Goal: Transaction & Acquisition: Purchase product/service

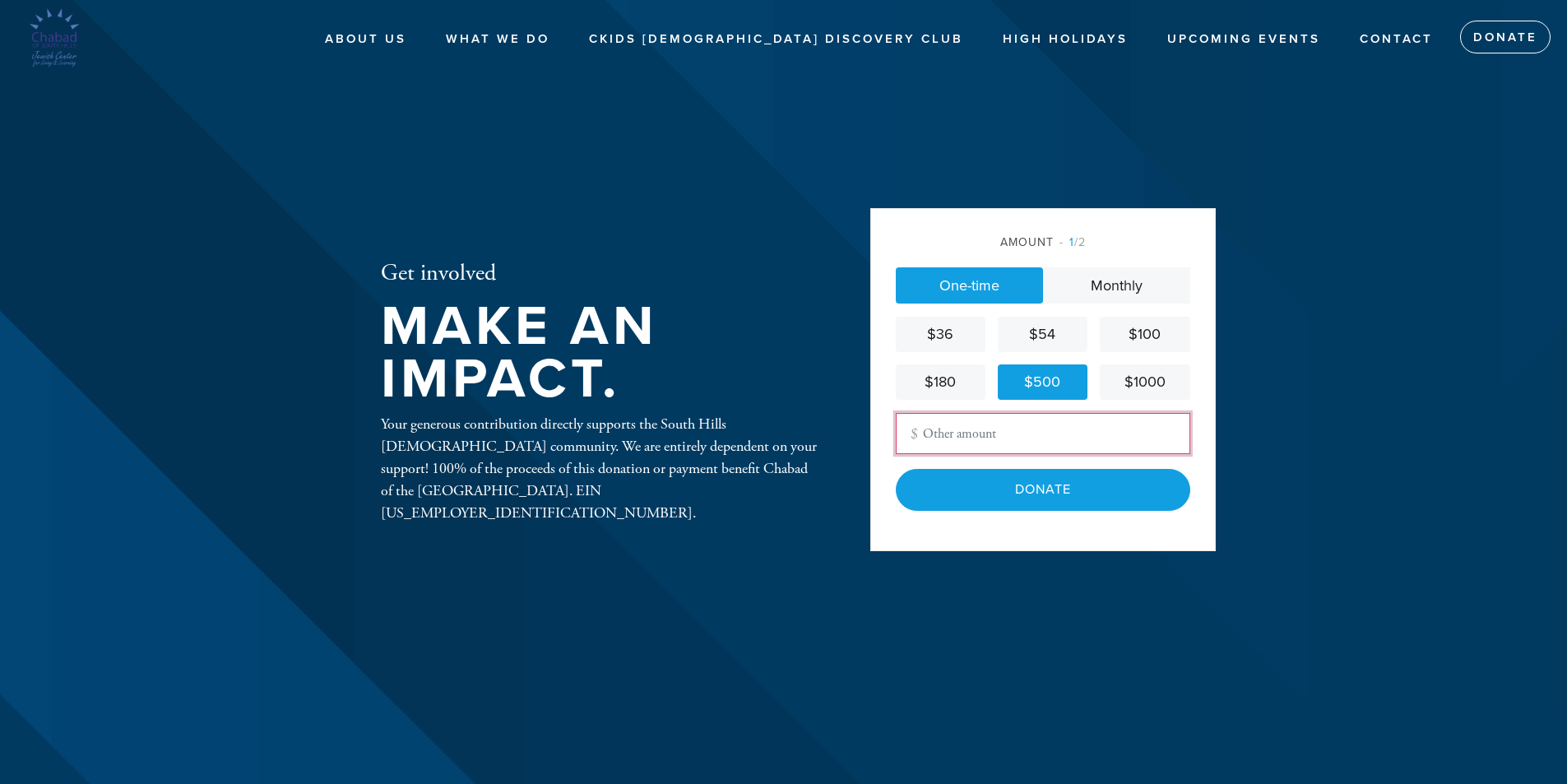
click at [999, 436] on input "Other Amount" at bounding box center [1043, 433] width 295 height 41
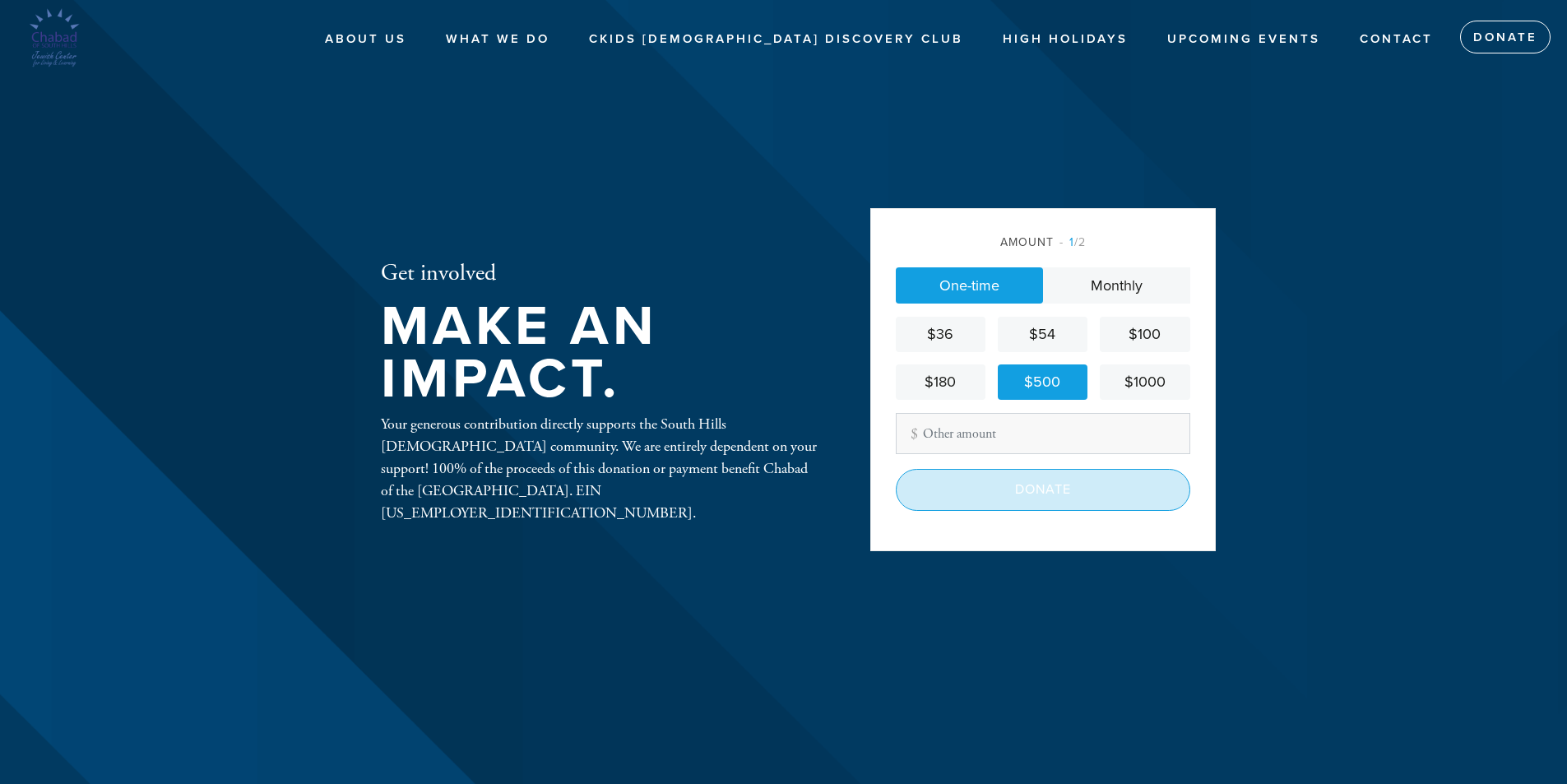
click at [1169, 493] on input "Donate" at bounding box center [1043, 489] width 295 height 41
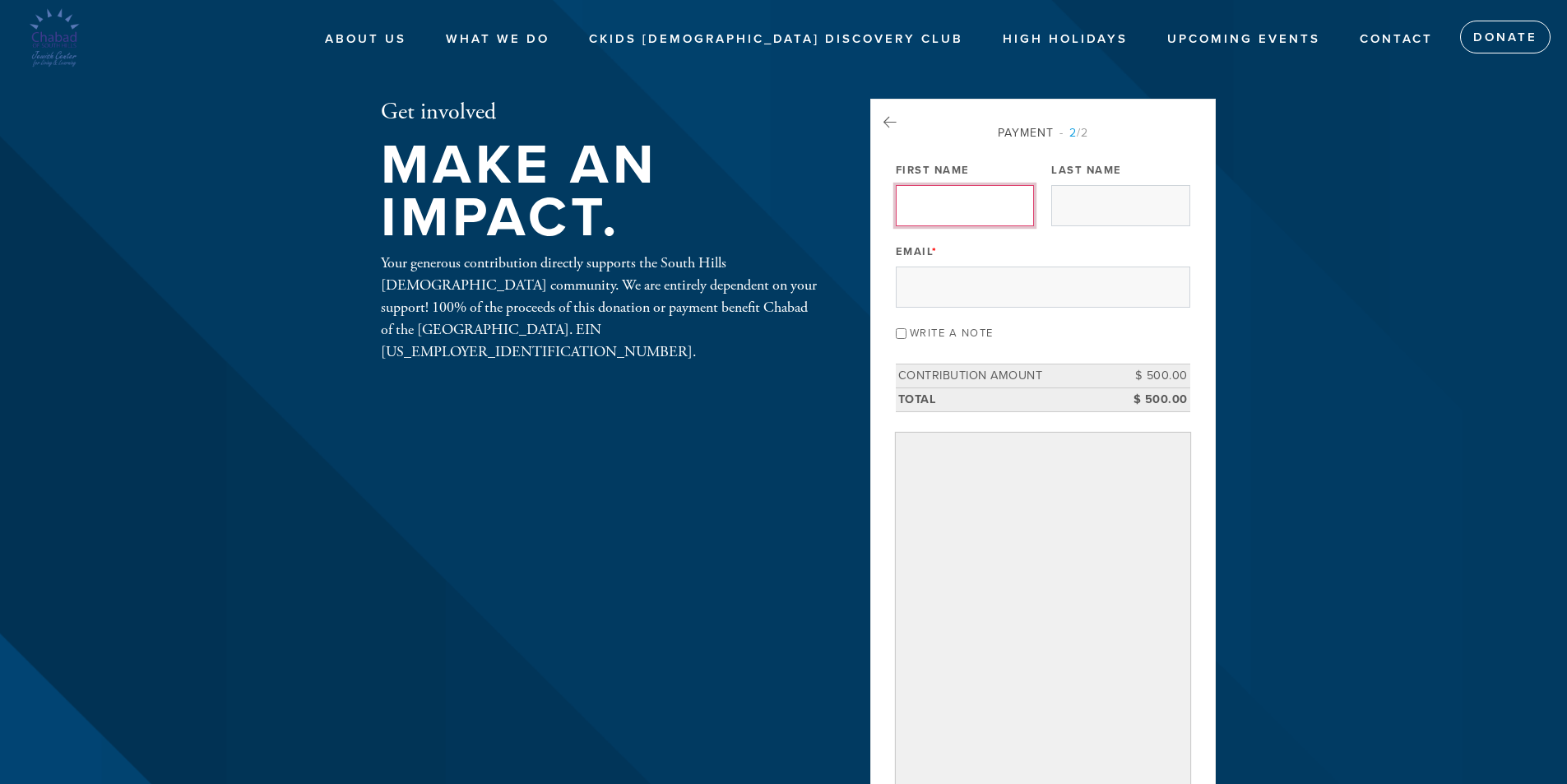
click at [956, 209] on input "First Name" at bounding box center [965, 205] width 139 height 41
type input "[PERSON_NAME]"
type input "[EMAIL_ADDRESS][DOMAIN_NAME]"
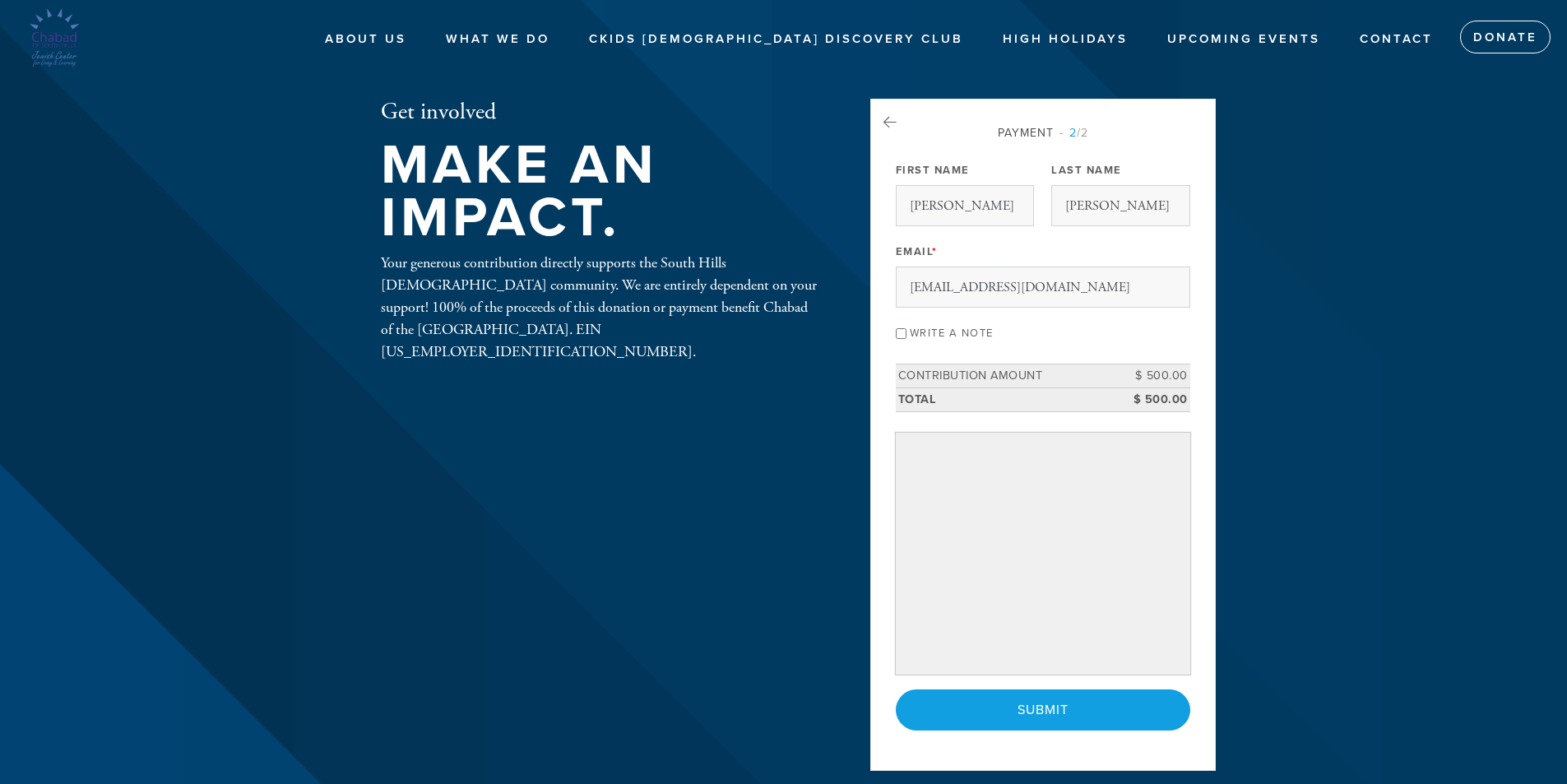
click at [899, 334] on input "Write a note" at bounding box center [901, 333] width 11 height 11
checkbox input "true"
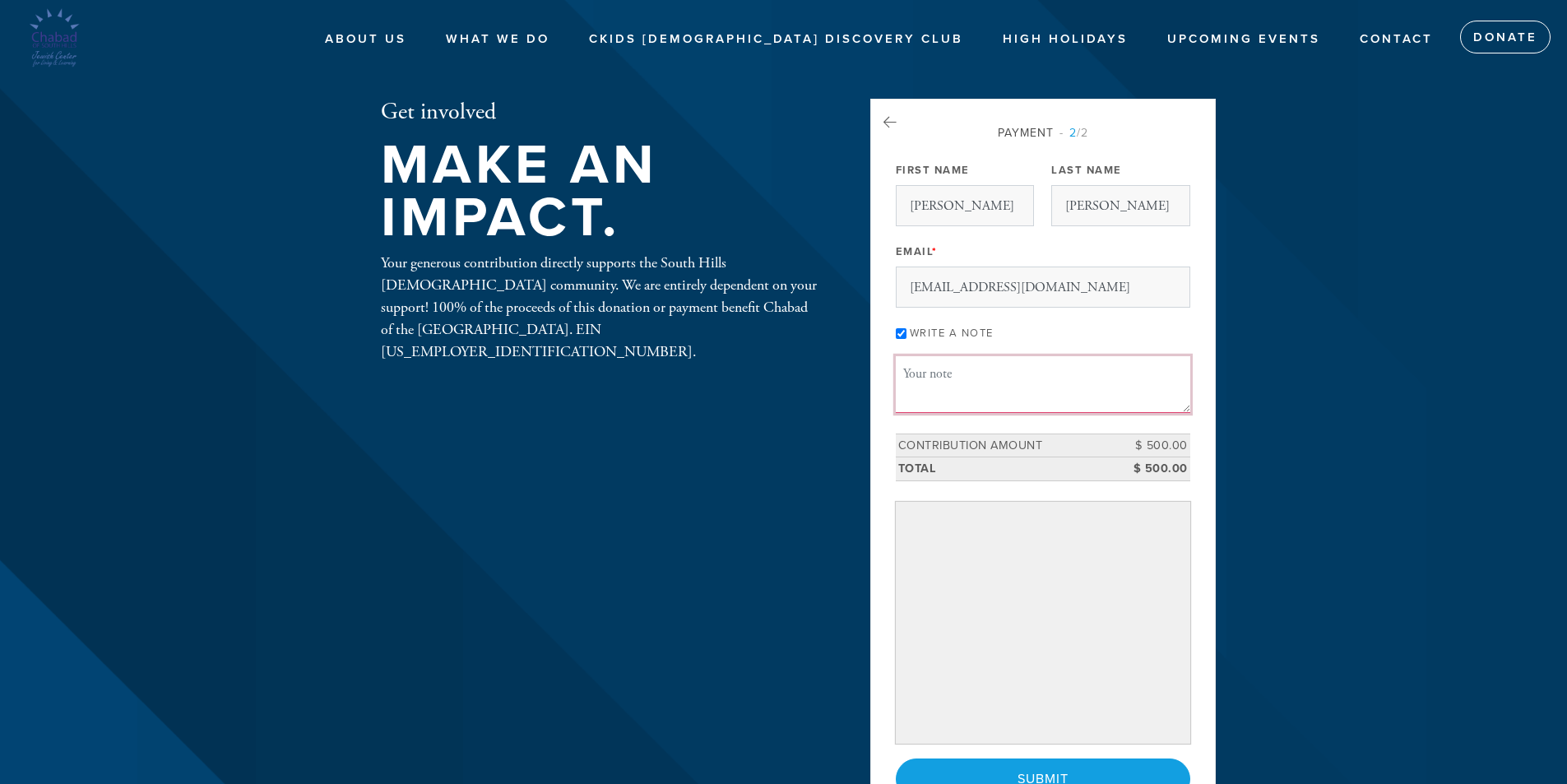
click at [936, 371] on textarea "Message or dedication" at bounding box center [1043, 384] width 295 height 56
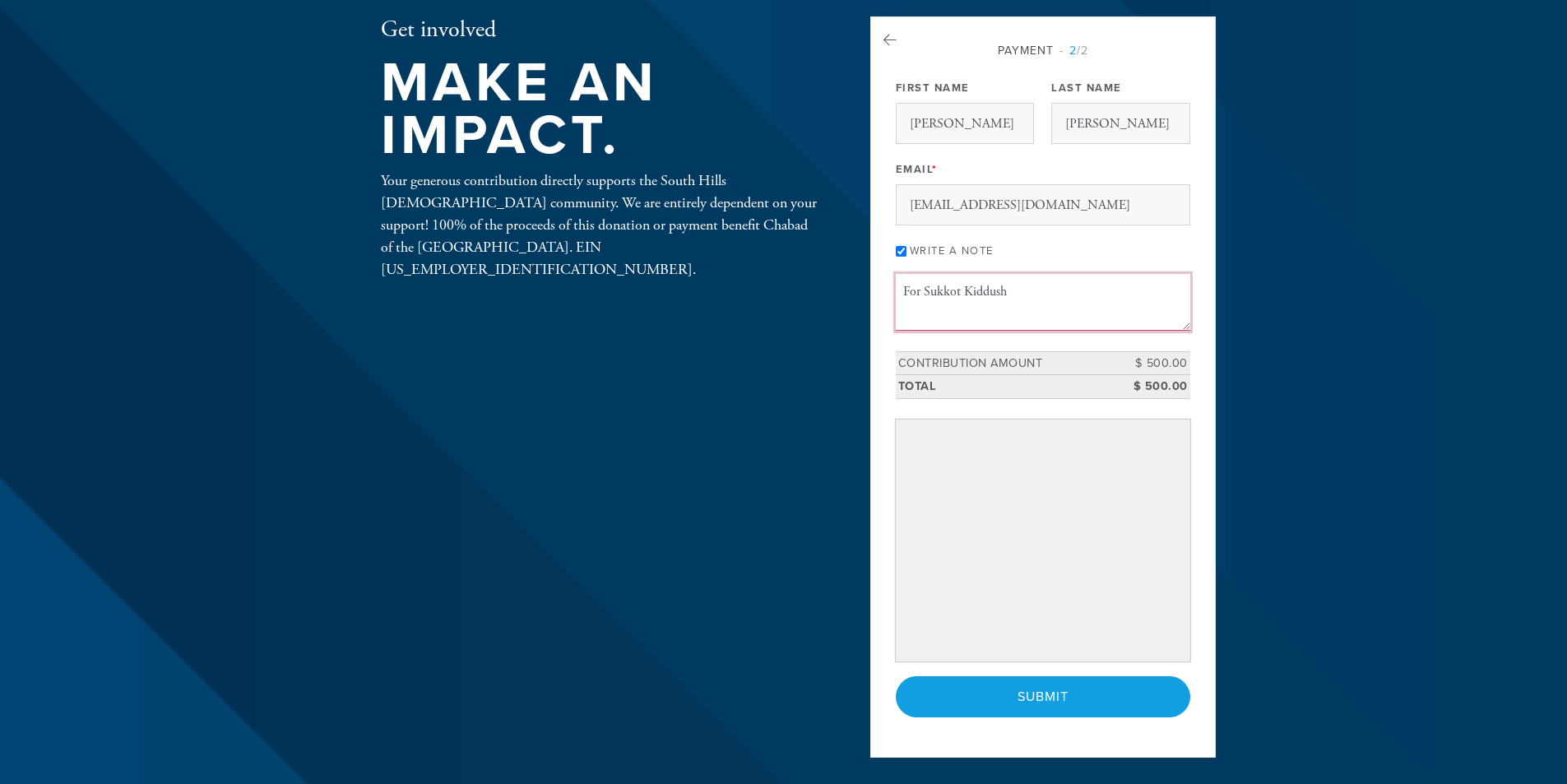
scroll to position [164, 0]
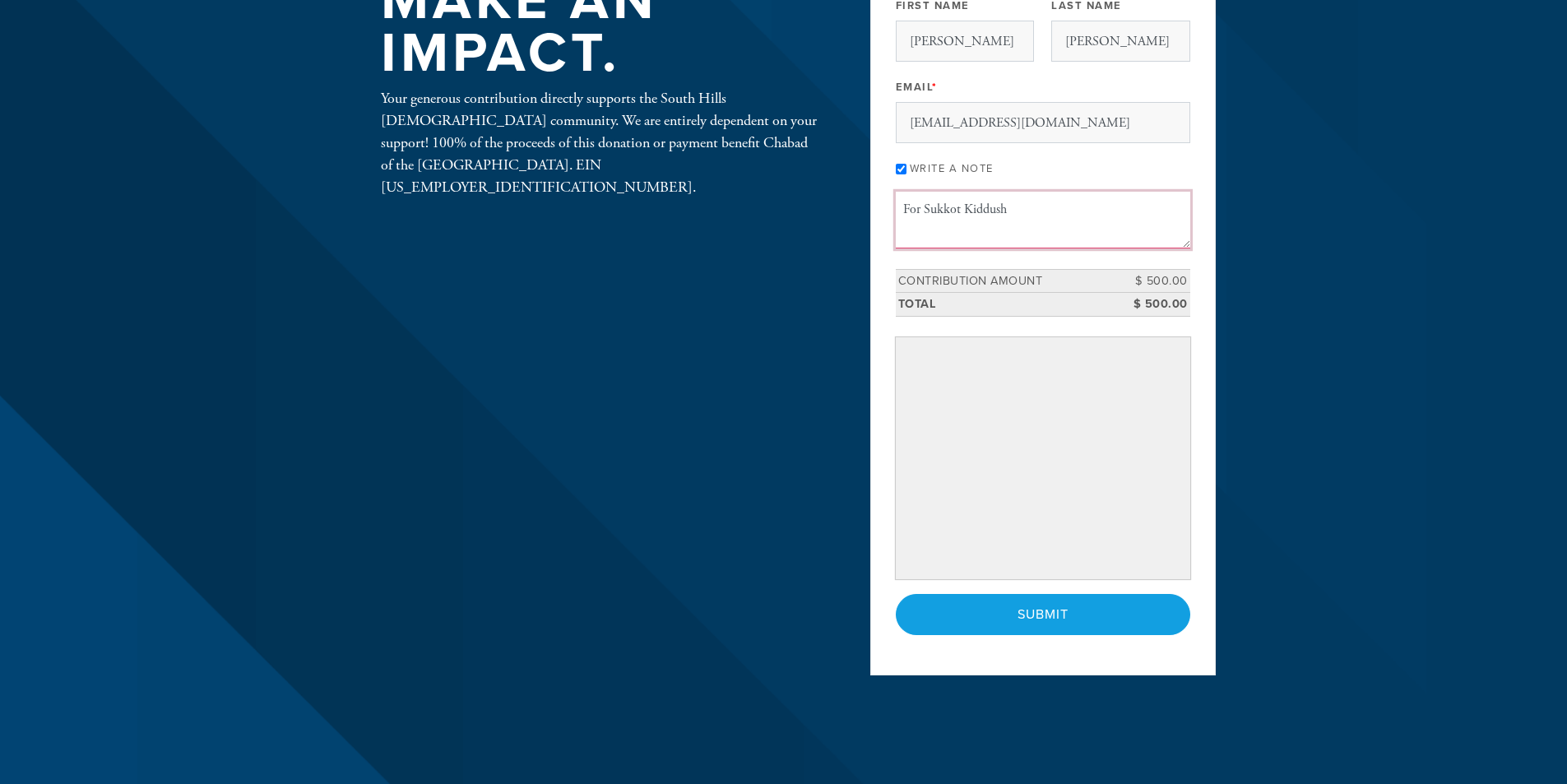
type textarea "For Sukkot Kiddush"
click at [1199, 556] on div "Payment 2 /2 Payment Processor Pay Later Credit Card First Name [PERSON_NAME] L…" at bounding box center [1042, 305] width 346 height 741
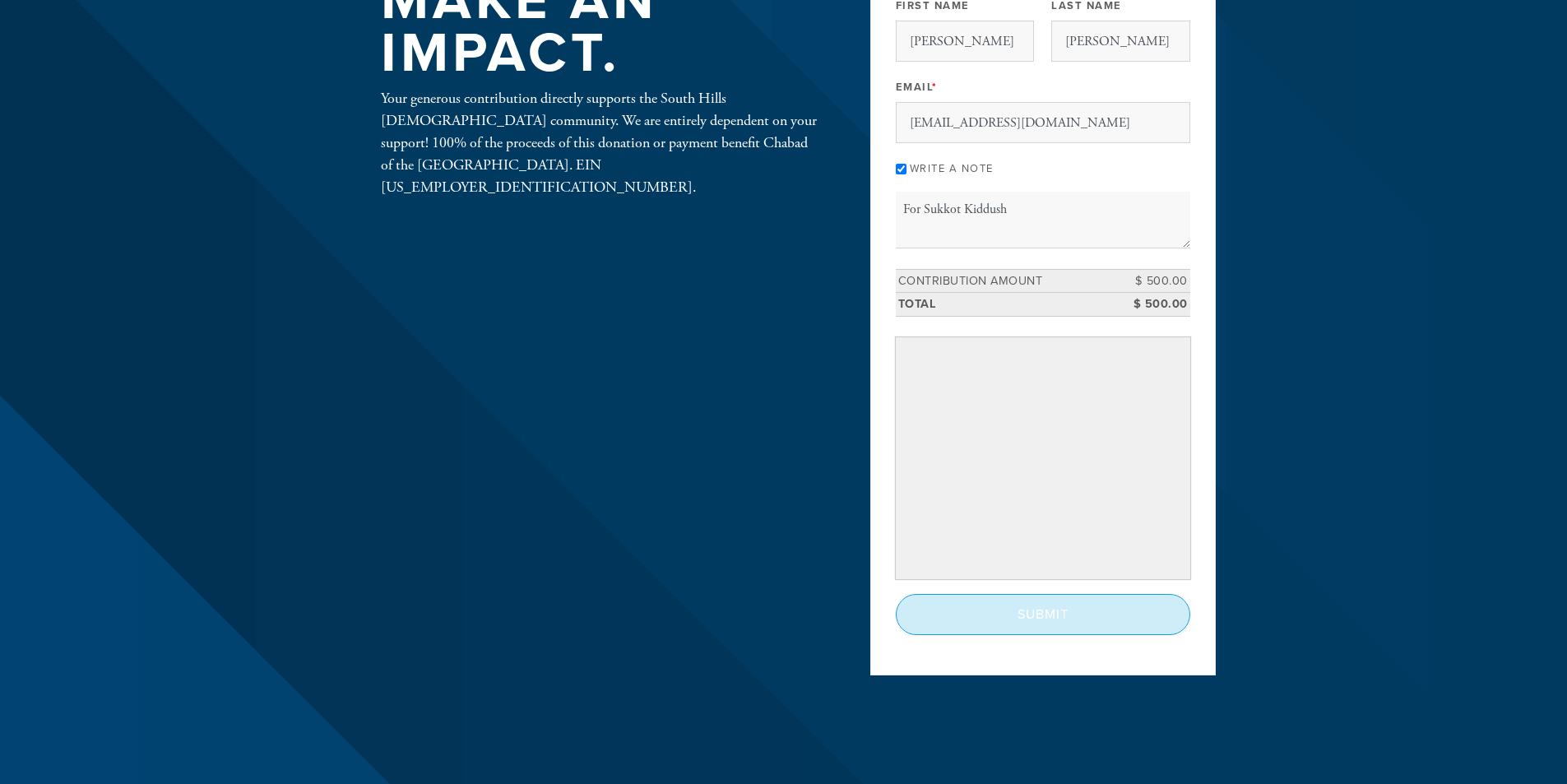
click at [1054, 618] on input "Submit" at bounding box center [1043, 614] width 295 height 41
click at [1054, 618] on div "< Previous Page Submit" at bounding box center [1043, 614] width 295 height 41
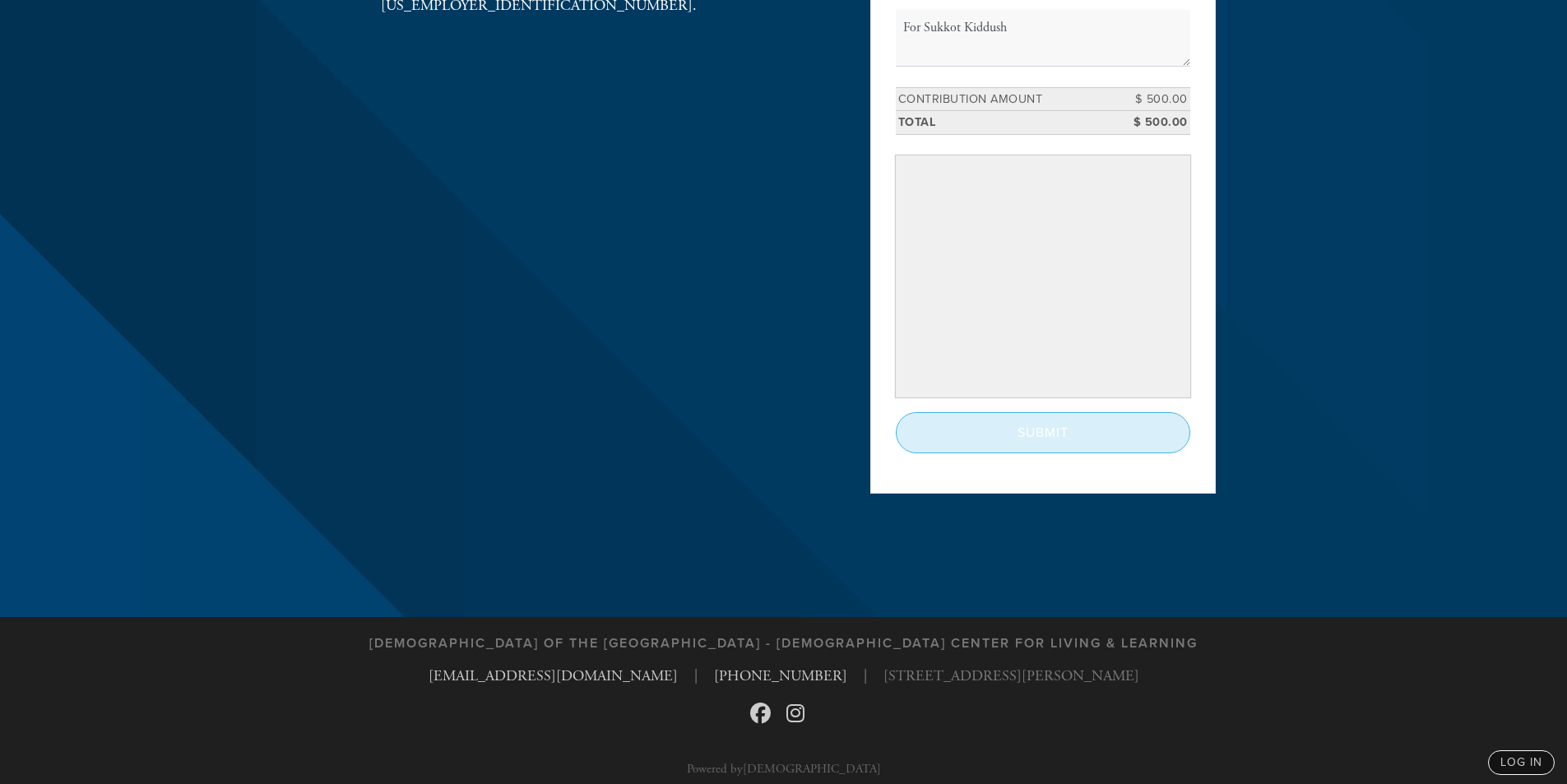
scroll to position [356, 0]
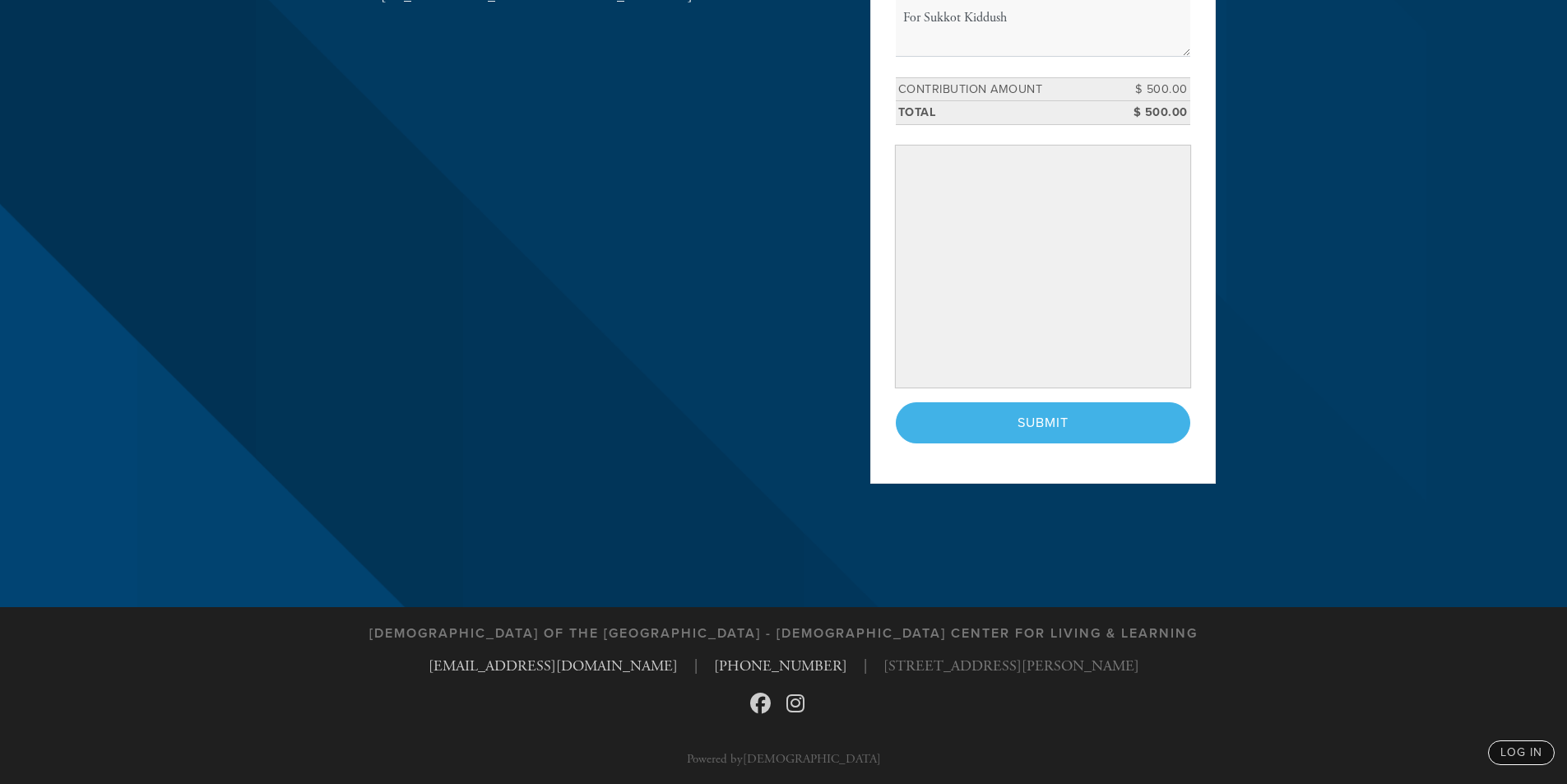
click at [1039, 418] on div "< Previous Page Submit" at bounding box center [1043, 422] width 295 height 41
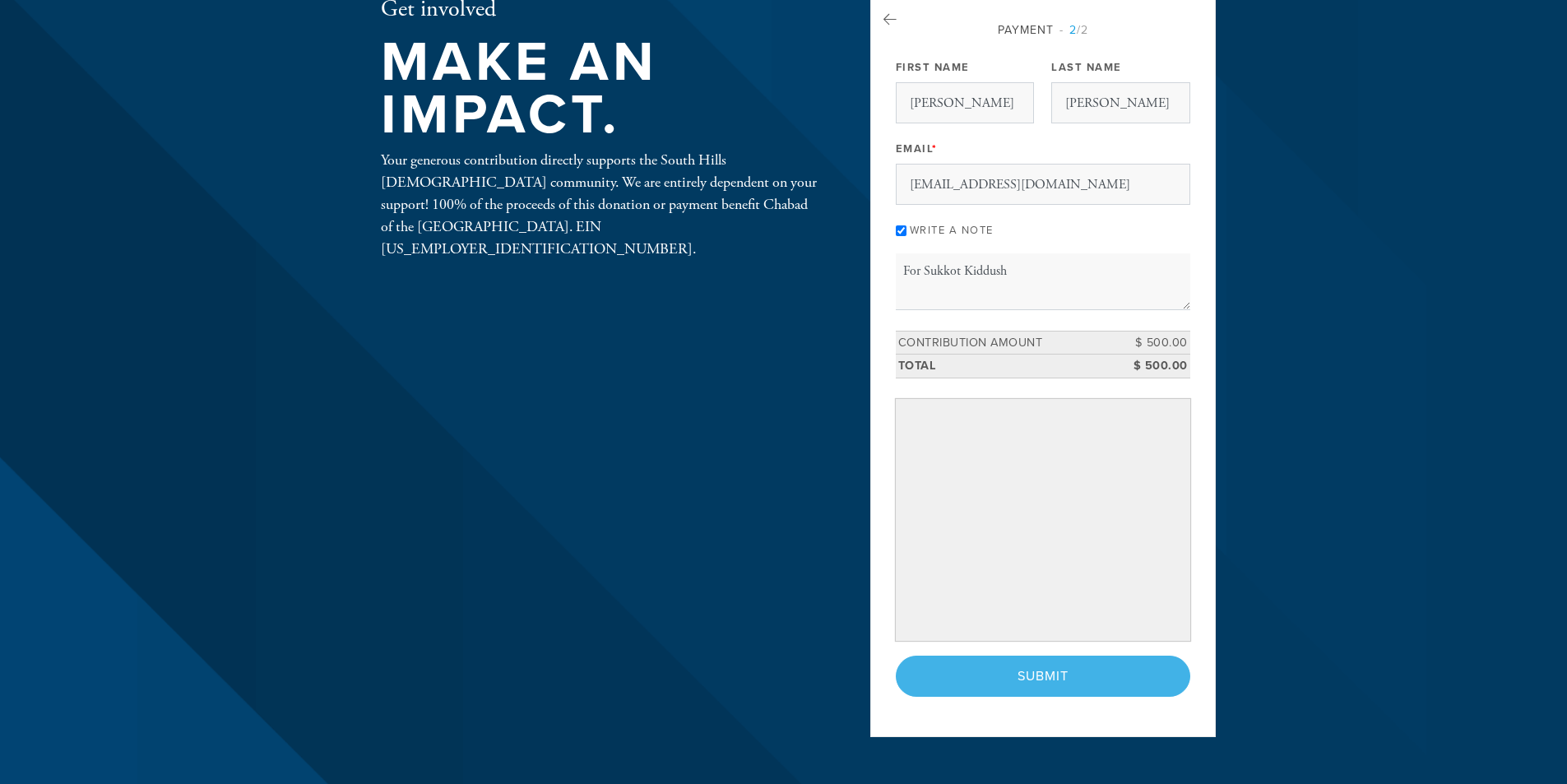
scroll to position [0, 0]
